Goal: Find specific page/section: Find specific page/section

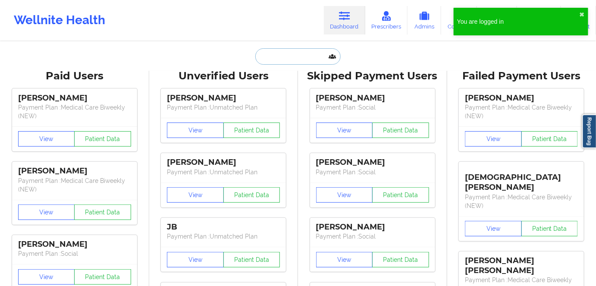
click at [301, 61] on input "text" at bounding box center [297, 56] width 85 height 16
paste input "[PERSON_NAME]"
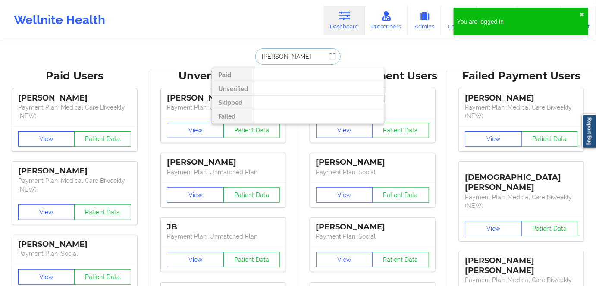
type input "[PERSON_NAME]"
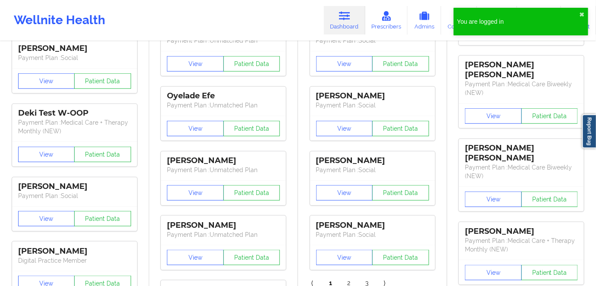
scroll to position [39, 0]
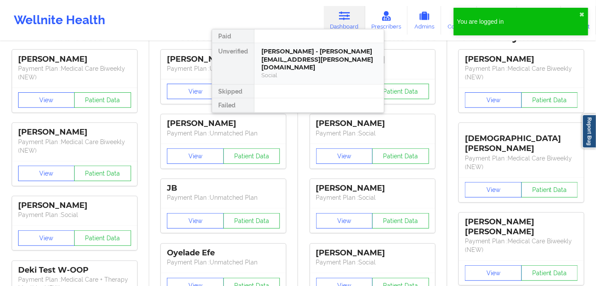
click at [297, 58] on div "[PERSON_NAME] - [PERSON_NAME][EMAIL_ADDRESS][PERSON_NAME][DOMAIN_NAME]" at bounding box center [319, 59] width 116 height 24
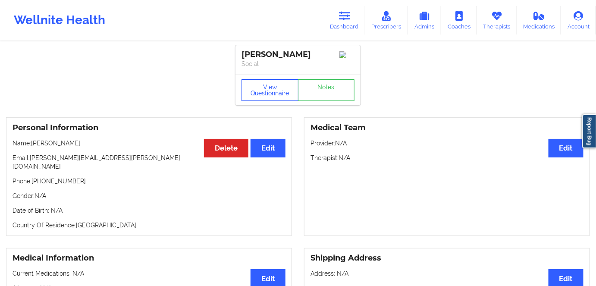
drag, startPoint x: 278, startPoint y: 93, endPoint x: 294, endPoint y: 79, distance: 21.4
click at [278, 93] on button "View Questionnaire" at bounding box center [270, 90] width 57 height 22
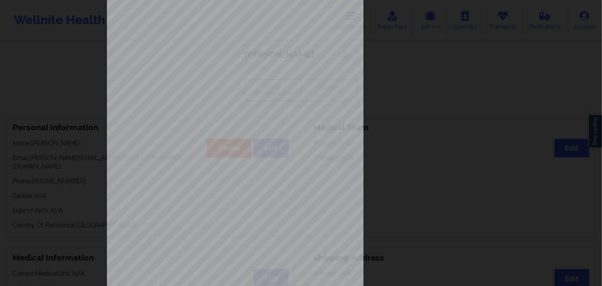
scroll to position [125, 0]
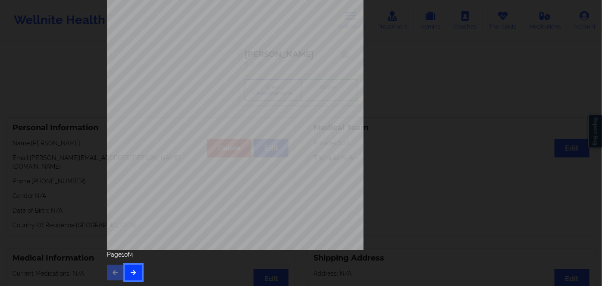
click at [128, 269] on button "button" at bounding box center [133, 273] width 17 height 16
click at [138, 270] on button "button" at bounding box center [133, 273] width 17 height 16
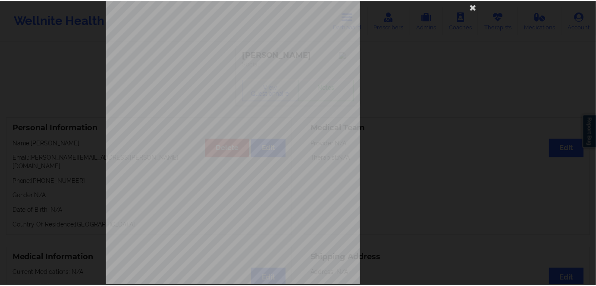
scroll to position [0, 0]
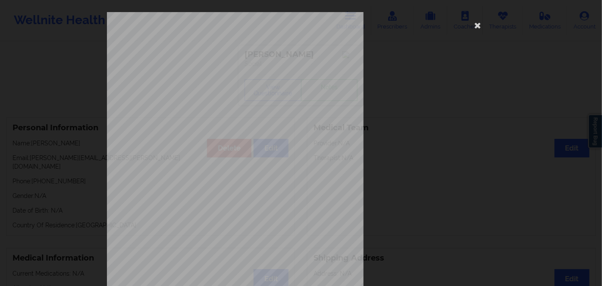
drag, startPoint x: 477, startPoint y: 22, endPoint x: 390, endPoint y: 125, distance: 134.4
click at [477, 22] on icon at bounding box center [478, 25] width 14 height 14
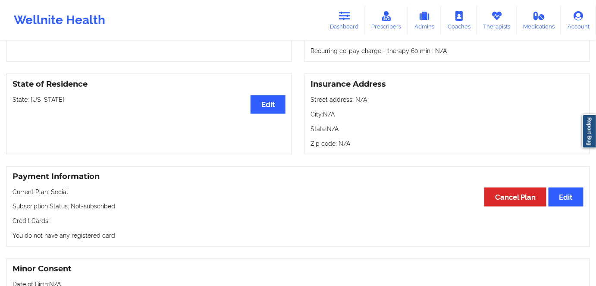
scroll to position [353, 0]
